Goal: Information Seeking & Learning: Learn about a topic

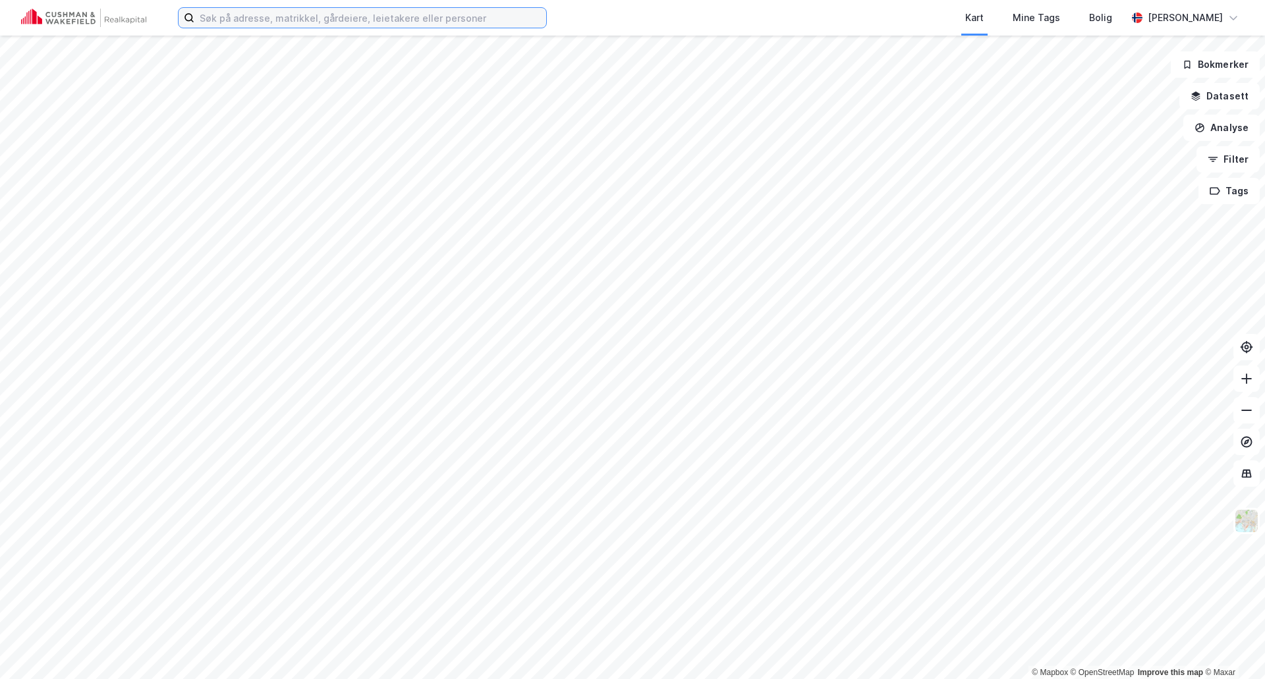
click at [286, 22] on input at bounding box center [370, 18] width 352 height 20
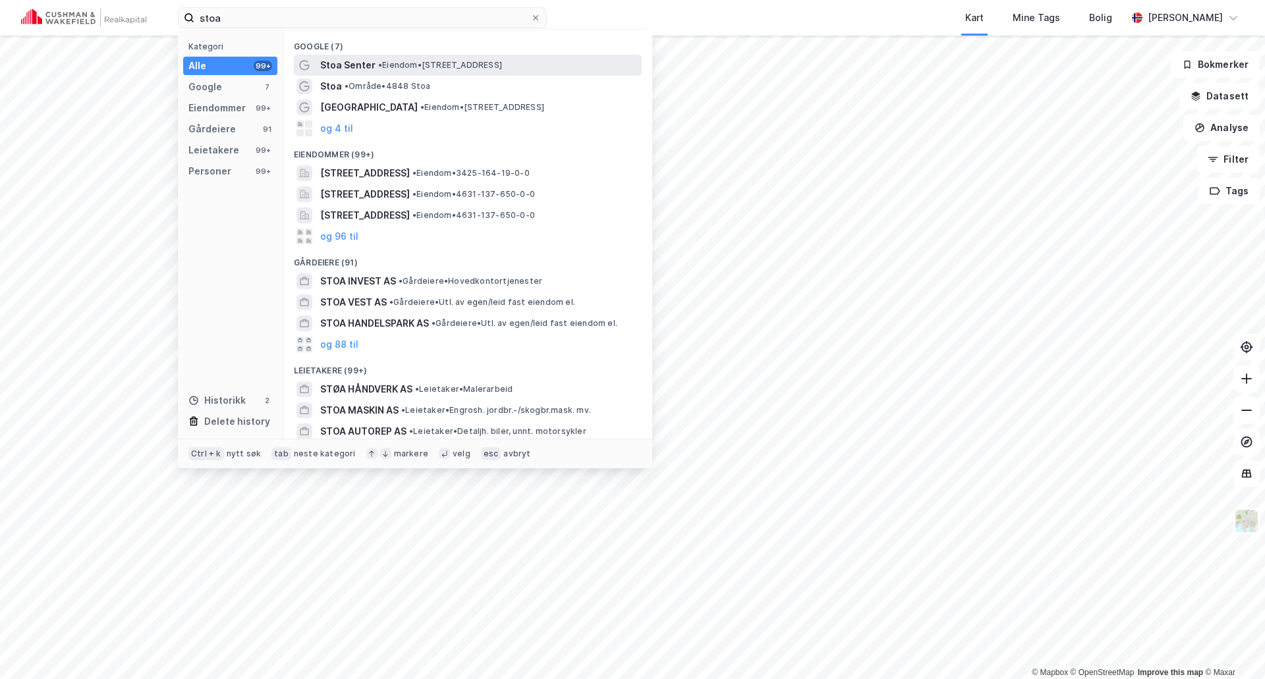
click at [362, 65] on span "Stoa Senter" at bounding box center [347, 65] width 55 height 16
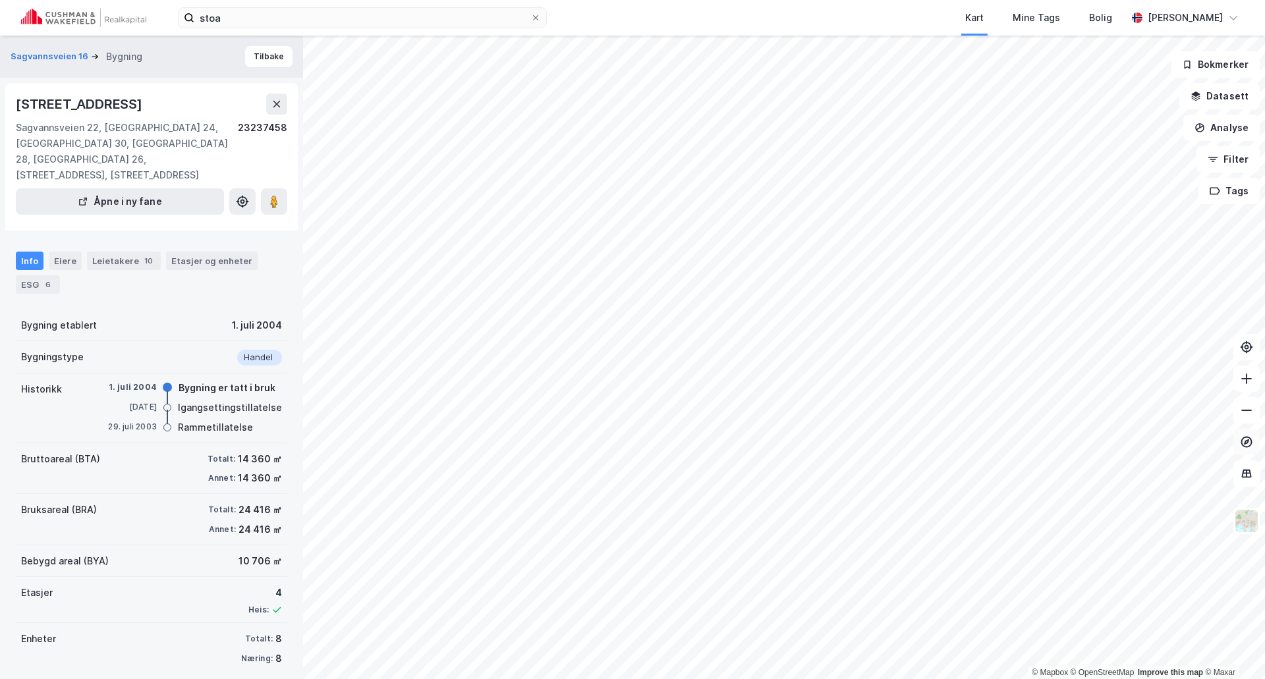
click at [1243, 441] on icon at bounding box center [1246, 442] width 13 height 13
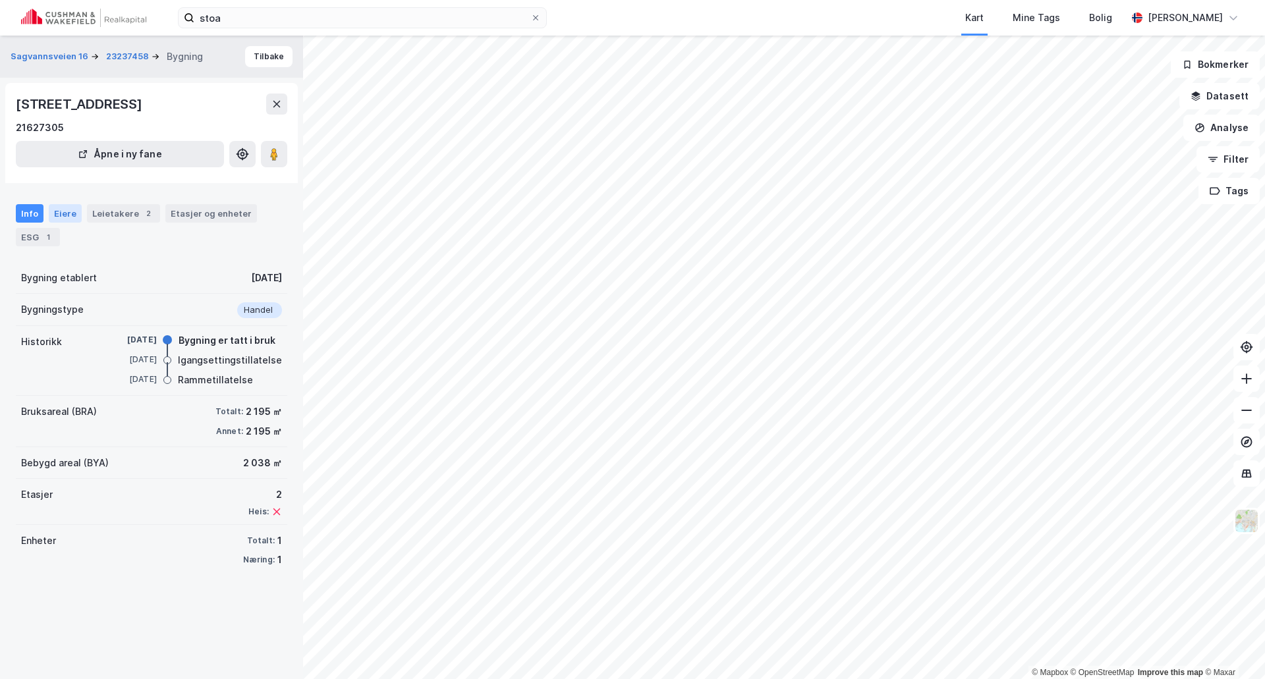
click at [64, 207] on div "Eiere" at bounding box center [65, 213] width 33 height 18
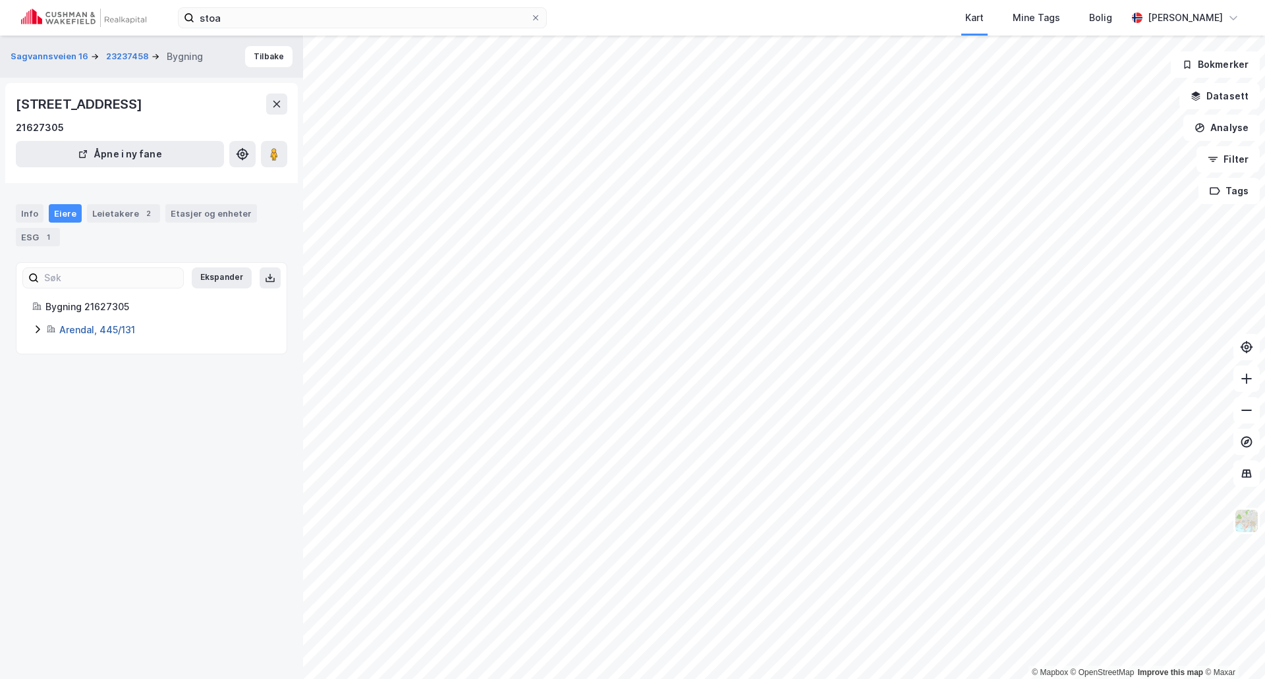
click at [72, 331] on link "Arendal, 445/131" at bounding box center [97, 329] width 76 height 11
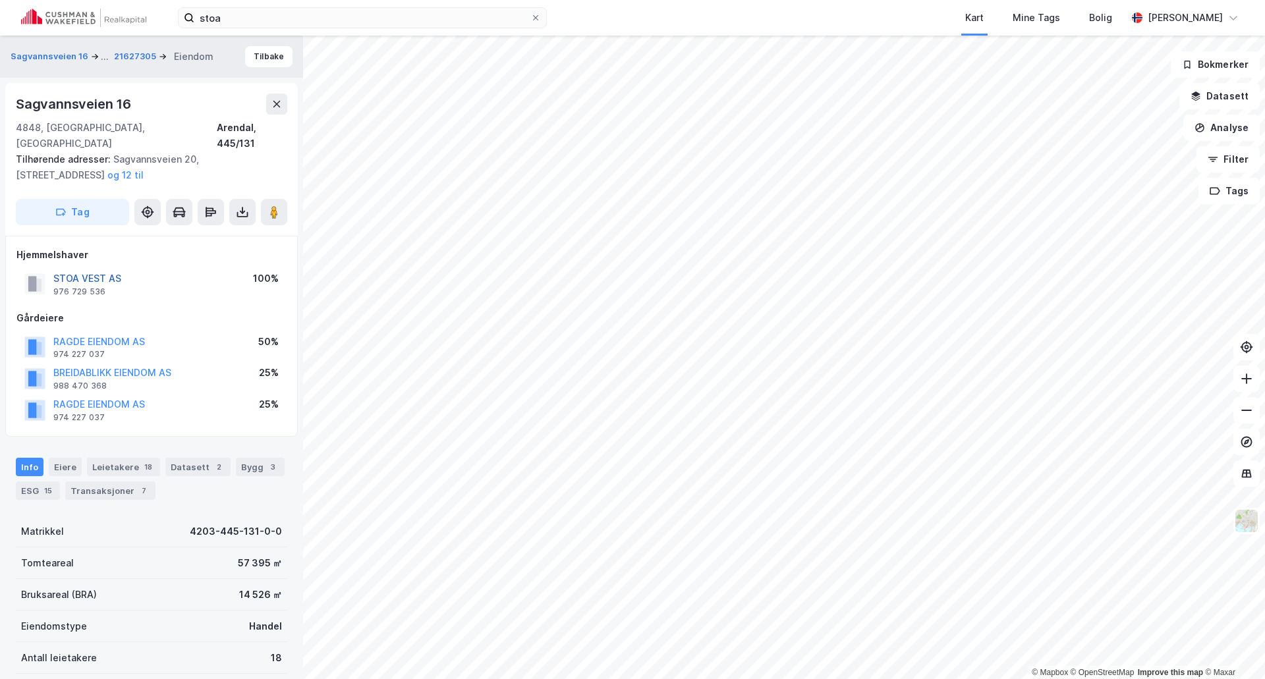
click at [0, 0] on button "STOA VEST AS" at bounding box center [0, 0] width 0 height 0
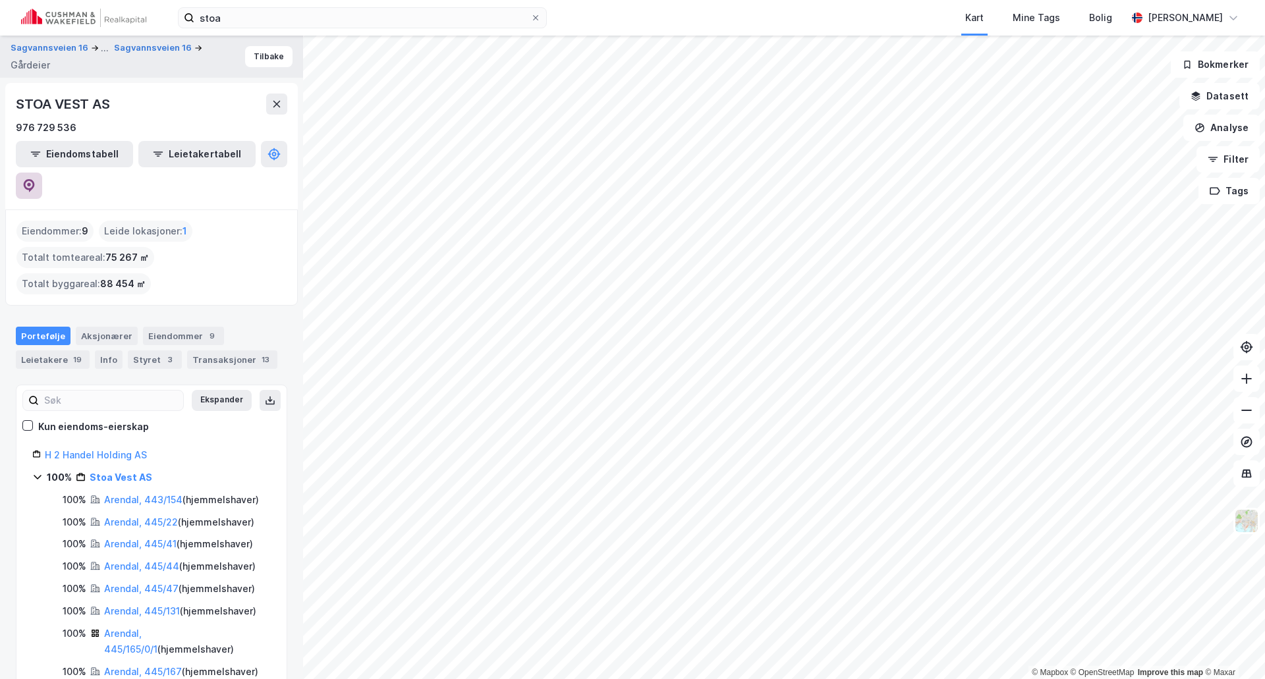
click at [35, 179] on icon at bounding box center [29, 185] width 11 height 13
click at [331, 19] on input "stoa" at bounding box center [362, 18] width 336 height 20
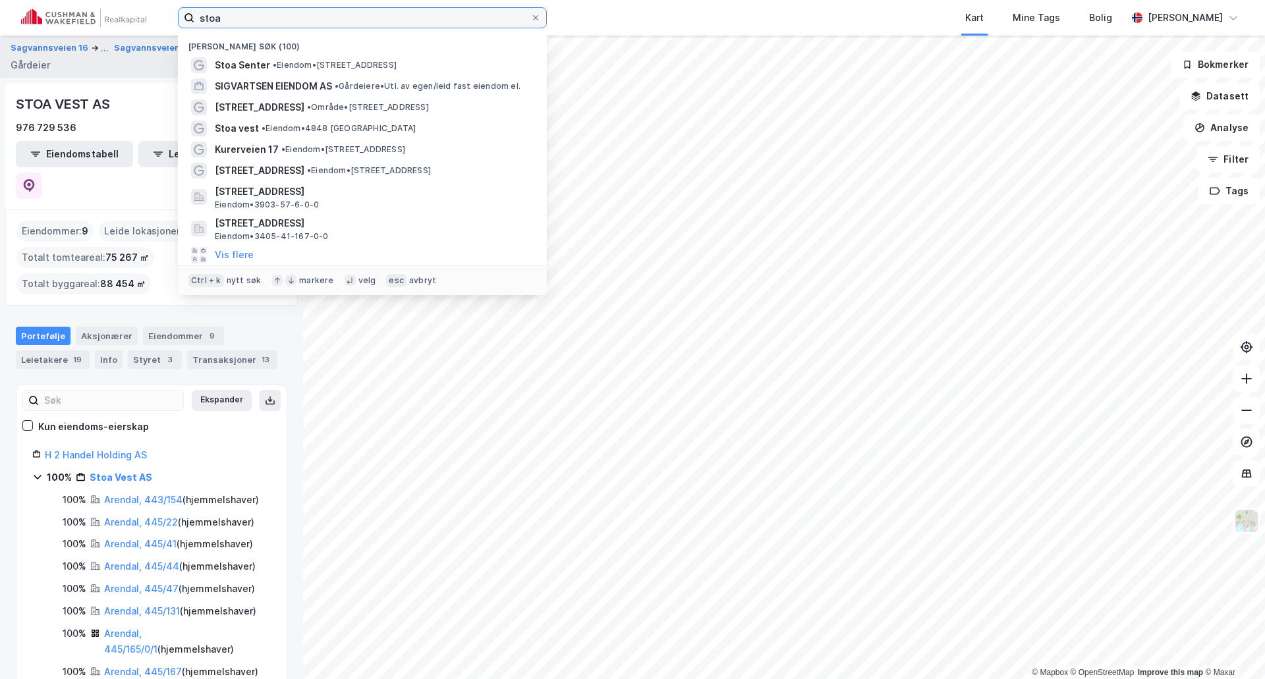
click at [330, 18] on input "stoa" at bounding box center [362, 18] width 336 height 20
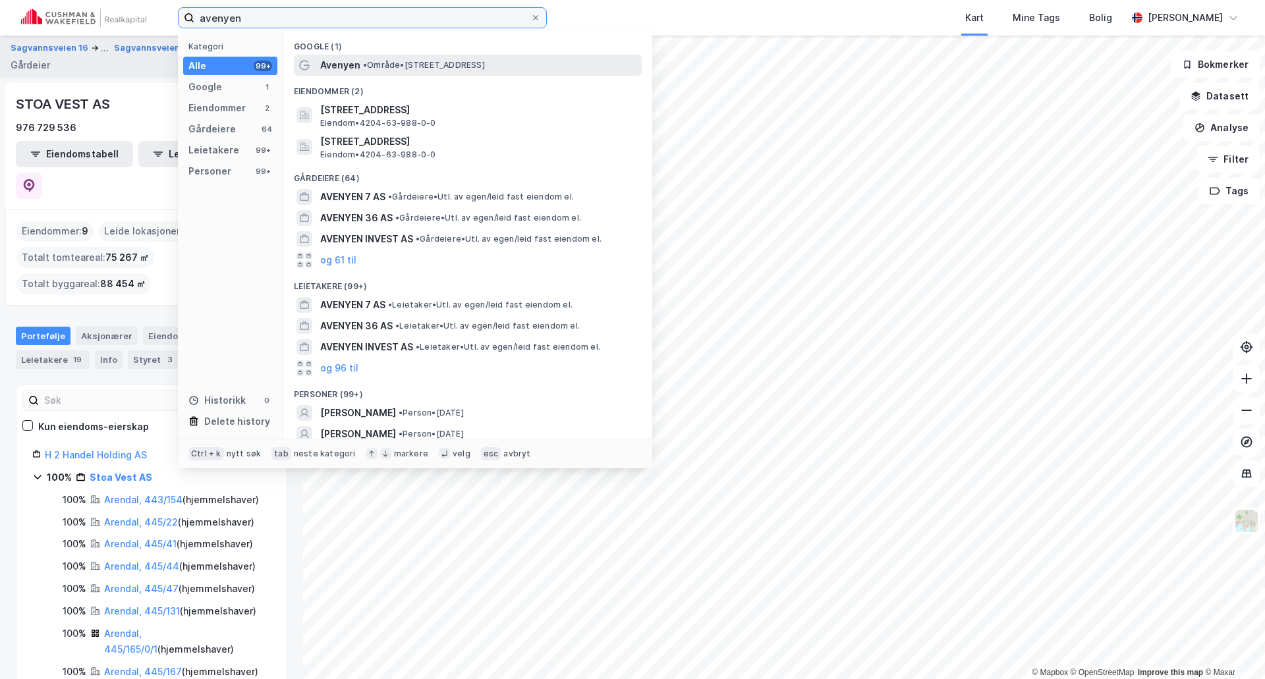
type input "avenyen"
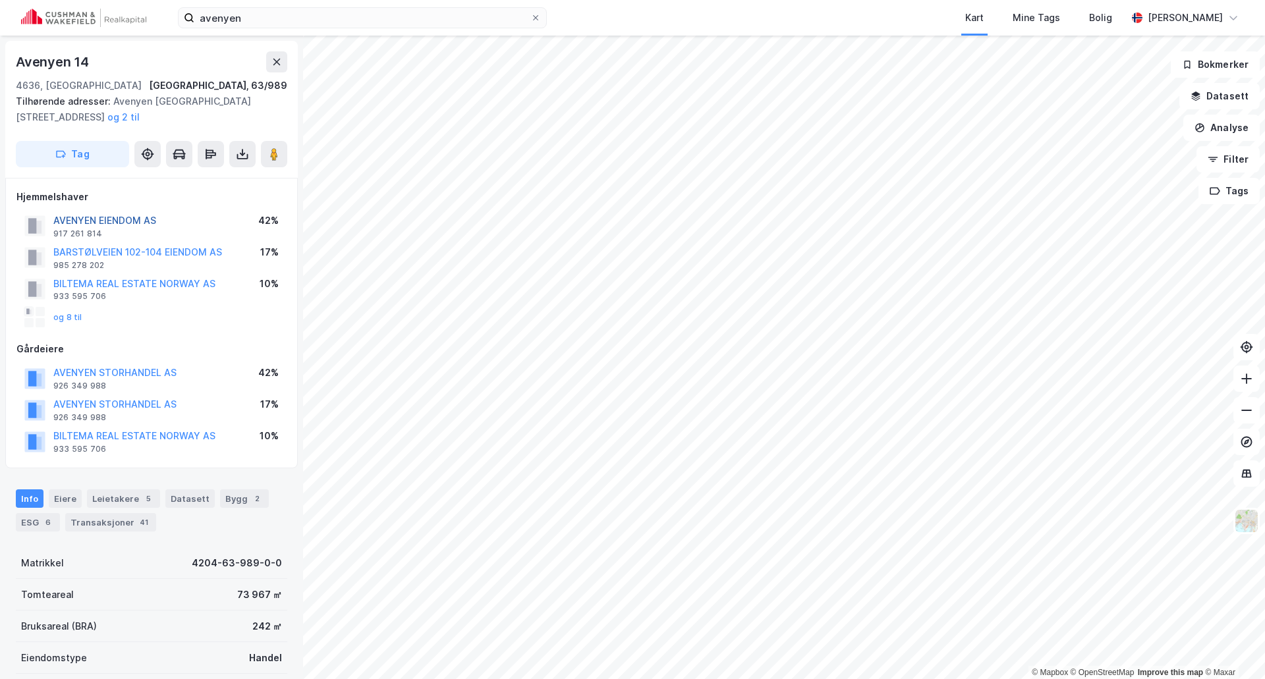
click at [0, 0] on button "AVENYEN EIENDOM AS" at bounding box center [0, 0] width 0 height 0
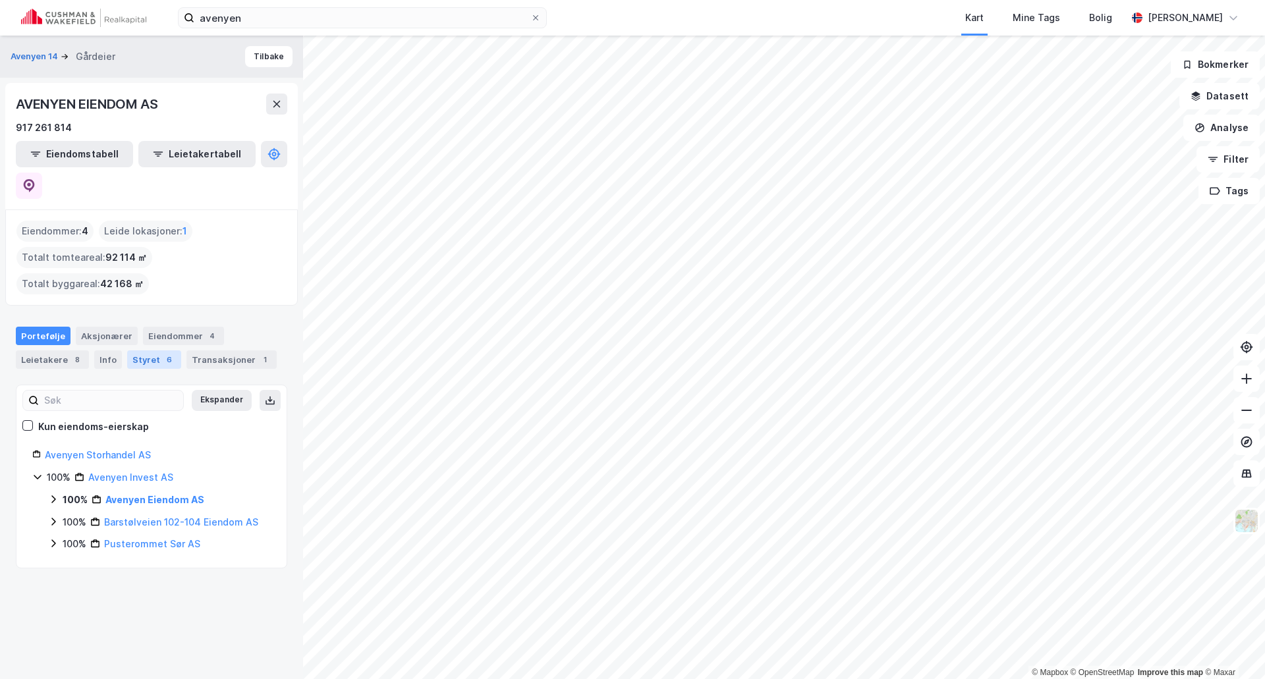
click at [151, 351] on div "Styret 6" at bounding box center [154, 360] width 54 height 18
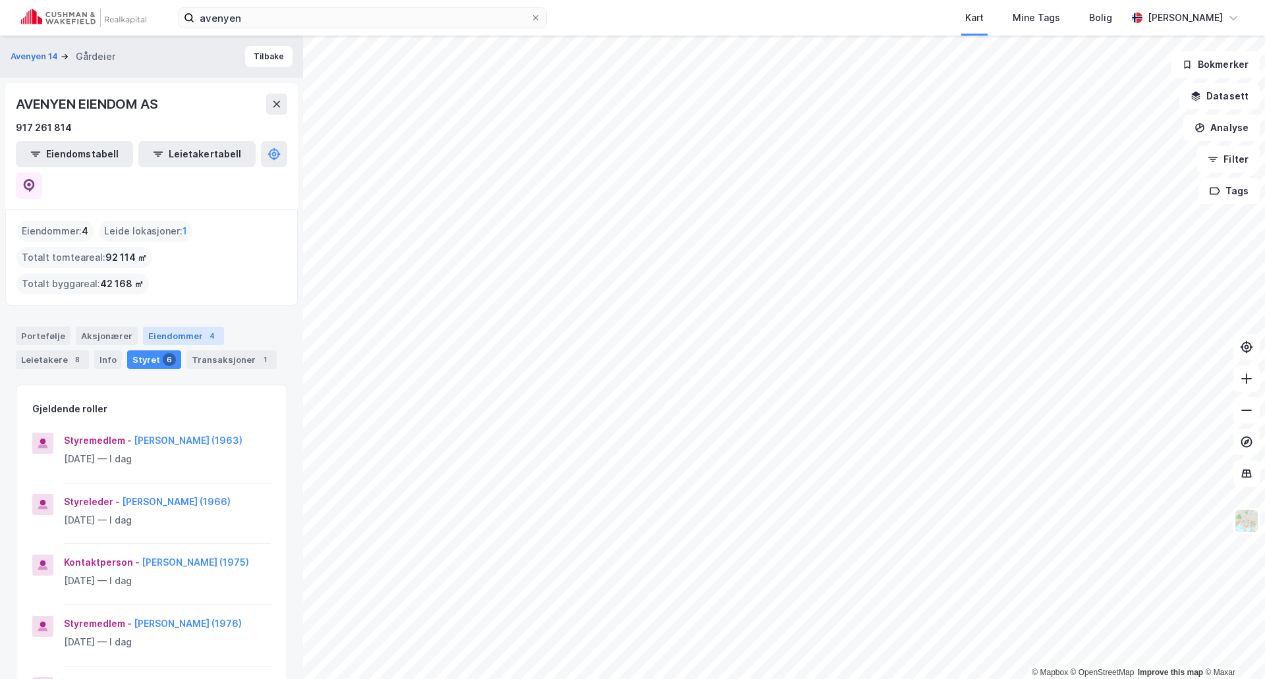
click at [178, 327] on div "Eiendommer 4" at bounding box center [183, 336] width 81 height 18
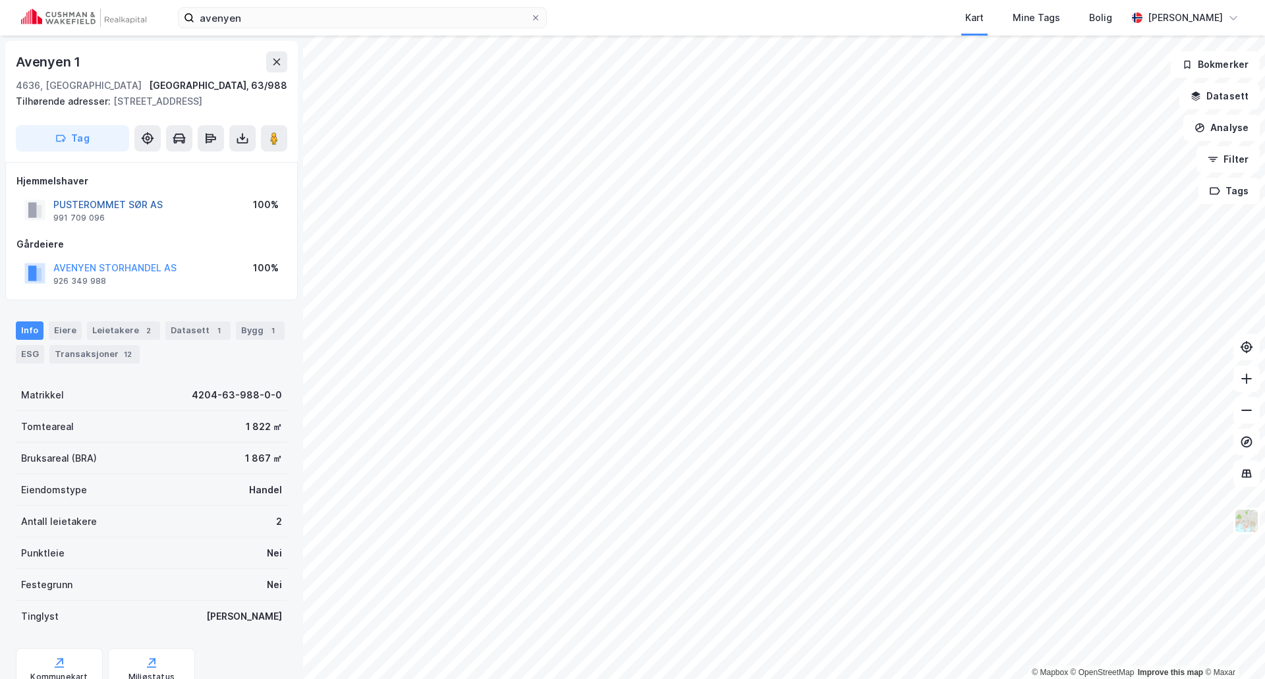
click at [0, 0] on button "PUSTEROMMET SØR AS" at bounding box center [0, 0] width 0 height 0
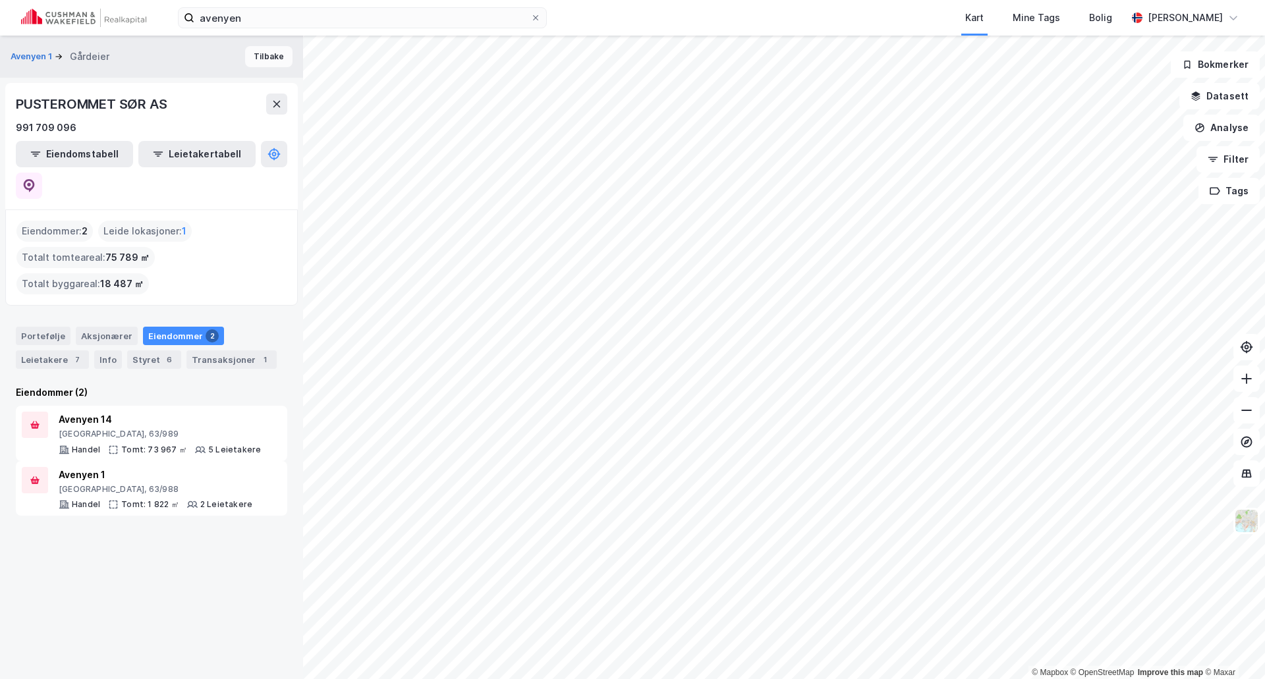
click at [257, 57] on button "Tilbake" at bounding box center [268, 56] width 47 height 21
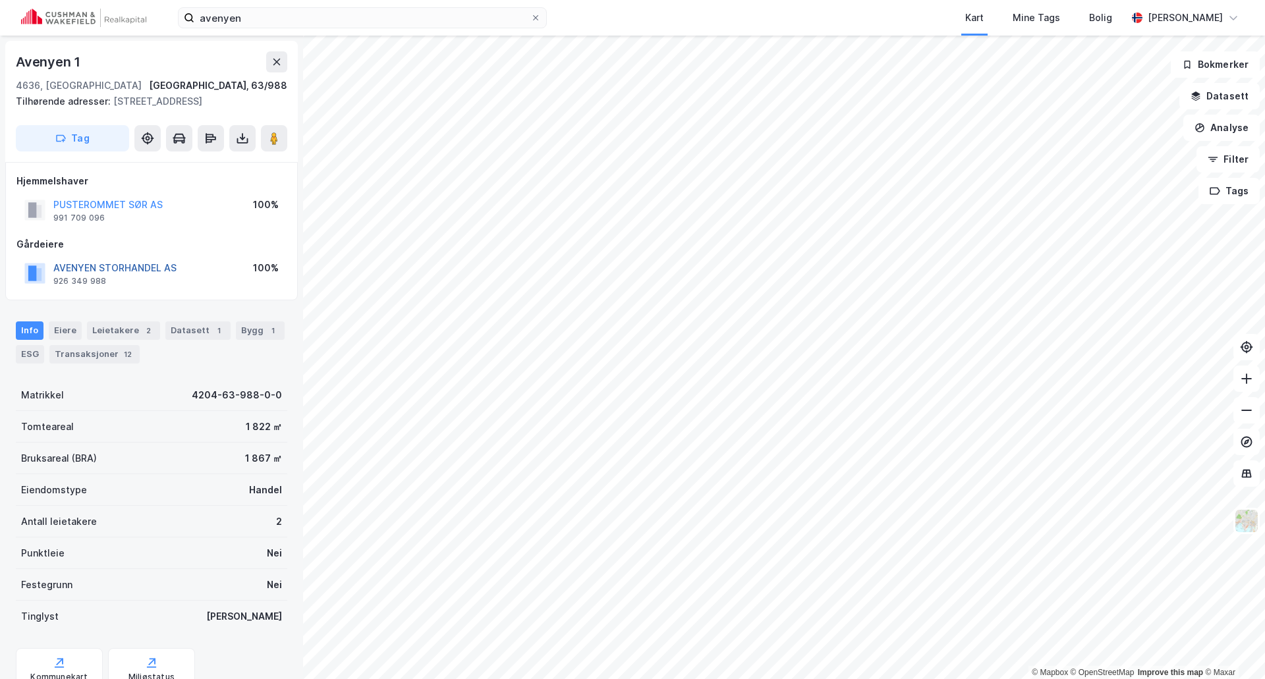
click at [0, 0] on button "AVENYEN STORHANDEL AS" at bounding box center [0, 0] width 0 height 0
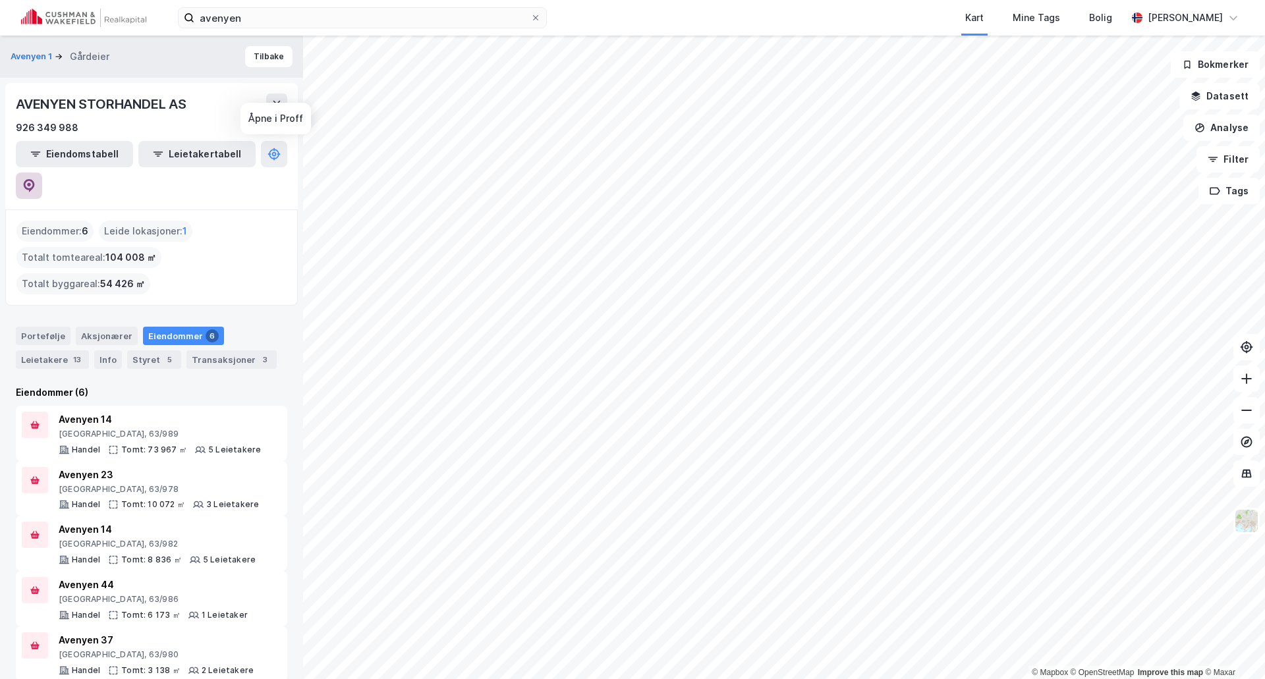
click at [42, 173] on button at bounding box center [29, 186] width 26 height 26
